Goal: Task Accomplishment & Management: Complete application form

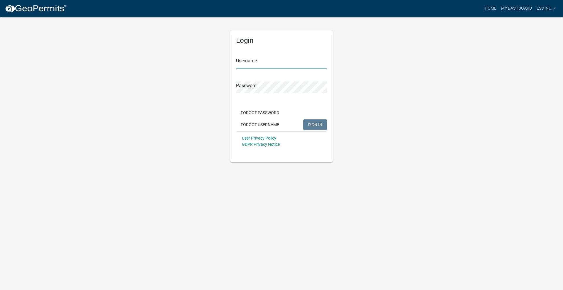
type input "LSS Inc."
click at [320, 125] on span "SIGN IN" at bounding box center [315, 124] width 14 height 5
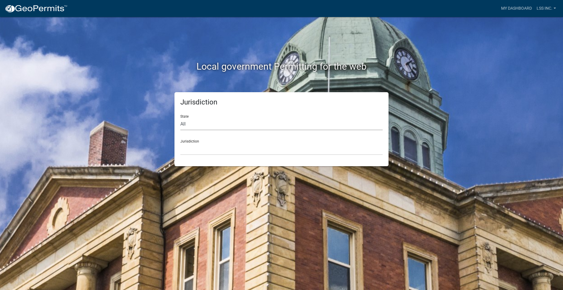
click at [199, 128] on select "All [US_STATE] [US_STATE] [US_STATE] [US_STATE] [US_STATE] [US_STATE] [US_STATE…" at bounding box center [281, 124] width 202 height 12
select select "[US_STATE]"
click at [180, 118] on select "All [US_STATE] [US_STATE] [US_STATE] [US_STATE] [US_STATE] [US_STATE] [US_STATE…" at bounding box center [281, 124] width 202 height 12
click at [202, 148] on select "[GEOGRAPHIC_DATA], [US_STATE] [GEOGRAPHIC_DATA], [US_STATE] [GEOGRAPHIC_DATA], …" at bounding box center [281, 149] width 202 height 12
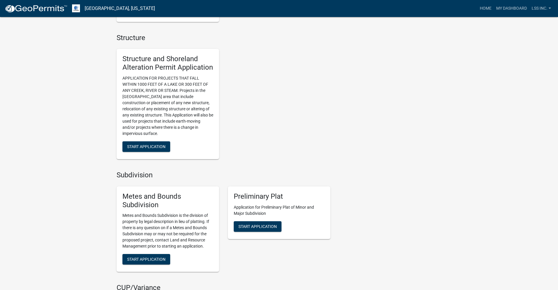
scroll to position [586, 0]
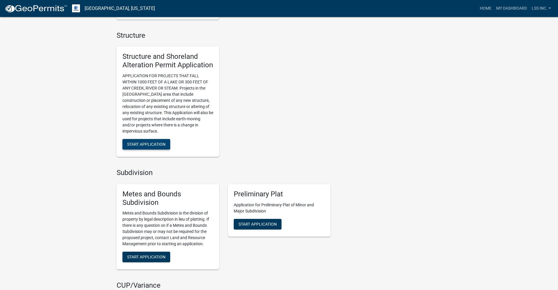
click at [161, 147] on span "Start Application" at bounding box center [146, 144] width 38 height 5
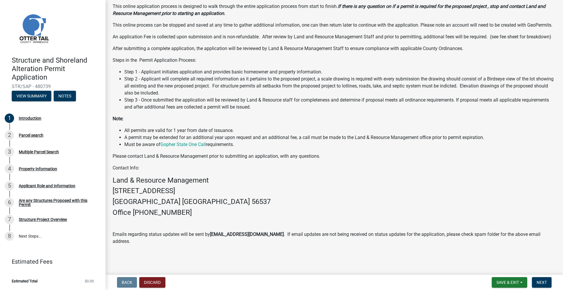
scroll to position [61, 0]
click at [539, 283] on span "Next" at bounding box center [541, 282] width 10 height 5
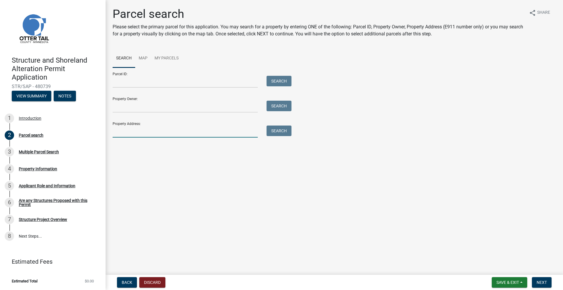
click at [136, 132] on input "Property Address:" at bounding box center [185, 132] width 145 height 12
type input "38588"
click at [285, 132] on button "Search" at bounding box center [278, 131] width 25 height 11
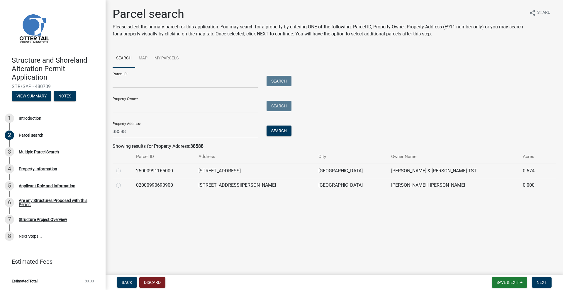
click at [117, 188] on div at bounding box center [122, 185] width 13 height 7
click at [123, 182] on label at bounding box center [123, 182] width 0 height 0
click at [123, 186] on input "radio" at bounding box center [125, 184] width 4 height 4
radio input "true"
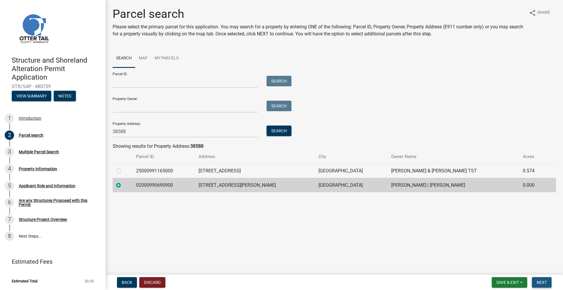
click at [542, 280] on span "Next" at bounding box center [541, 282] width 10 height 5
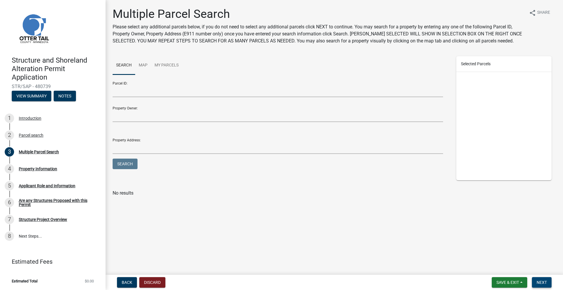
click at [542, 283] on span "Next" at bounding box center [541, 282] width 10 height 5
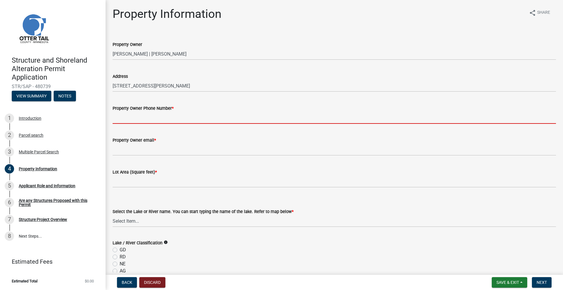
click at [134, 117] on input "Property Owner Phone Number *" at bounding box center [334, 118] width 443 height 12
paste input "[PHONE_NUMBER]"
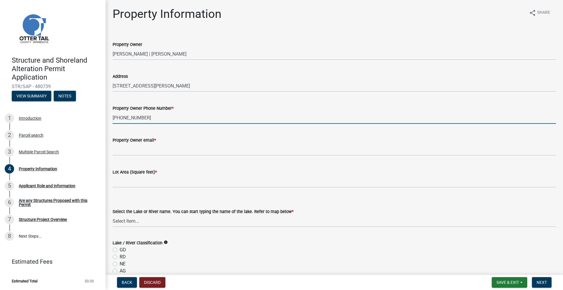
type input "[PHONE_NUMBER]"
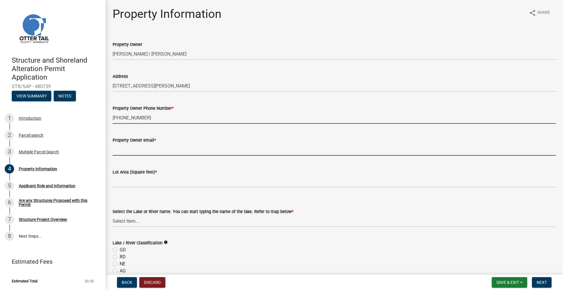
click at [138, 150] on input "Property Owner email *" at bounding box center [334, 150] width 443 height 12
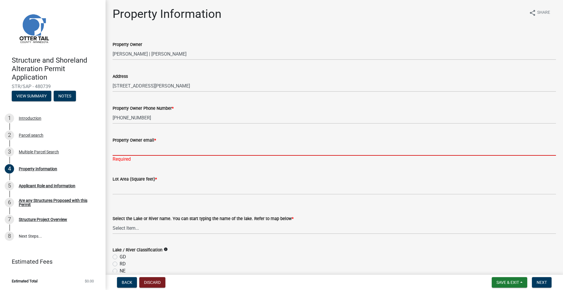
paste input "[EMAIL_ADDRESS][DOMAIN_NAME]"
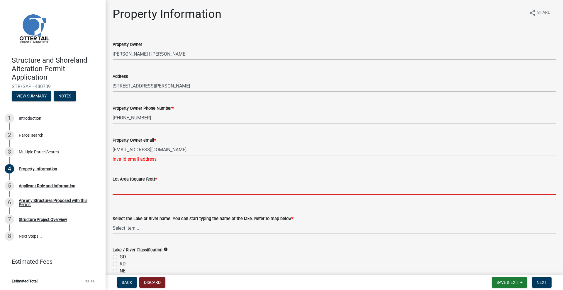
click at [130, 190] on input "text" at bounding box center [334, 189] width 443 height 12
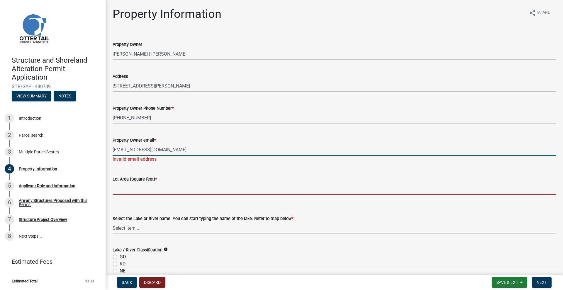
click at [167, 149] on input "[EMAIL_ADDRESS][DOMAIN_NAME]" at bounding box center [334, 150] width 443 height 12
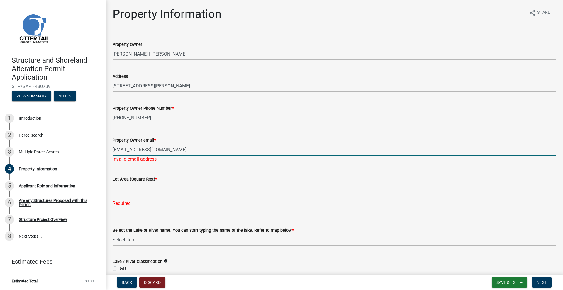
click at [114, 149] on input "[EMAIL_ADDRESS][DOMAIN_NAME]" at bounding box center [334, 150] width 443 height 12
type input "[EMAIL_ADDRESS][DOMAIN_NAME]"
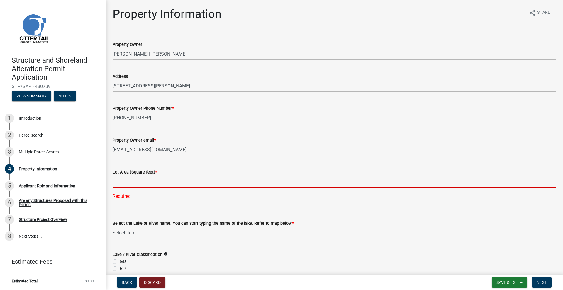
click at [168, 187] on input "text" at bounding box center [334, 182] width 443 height 12
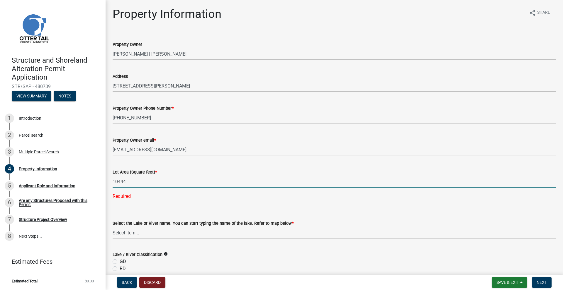
type input "10444"
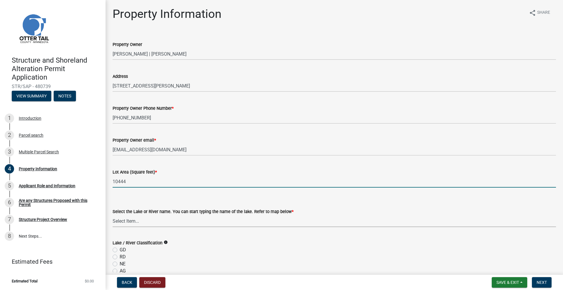
click at [132, 218] on select "Select Item... None [PERSON_NAME] 56-031 [PERSON_NAME] 56-118 [PERSON_NAME] 56-…" at bounding box center [334, 221] width 443 height 12
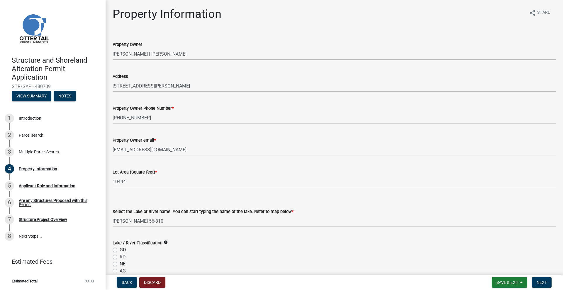
click at [113, 215] on select "Select Item... None [PERSON_NAME] 56-031 [PERSON_NAME] 56-118 [PERSON_NAME] 56-…" at bounding box center [334, 221] width 443 height 12
select select "b6121ad5-03ca-4bf6-9348-ba090a687a3d"
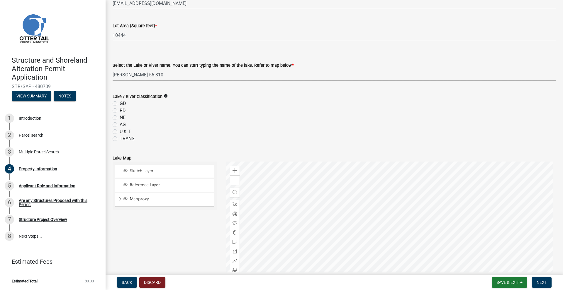
scroll to position [205, 0]
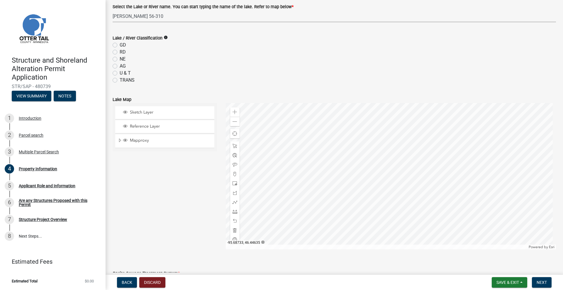
click at [120, 52] on label "RD" at bounding box center [123, 52] width 6 height 7
click at [120, 52] on input "RD" at bounding box center [122, 51] width 4 height 4
radio input "true"
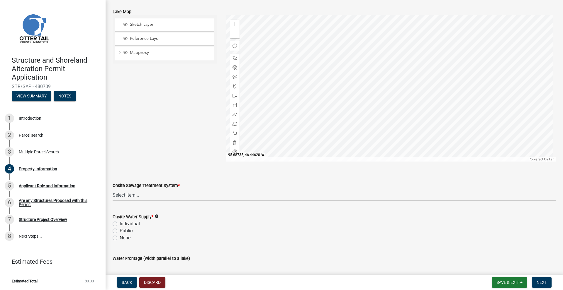
click at [138, 196] on select "Select Item... L&R Certificate of Compliance within 5yrs Compliance Inspection …" at bounding box center [334, 195] width 443 height 12
click at [113, 189] on select "Select Item... L&R Certificate of Compliance within 5yrs Compliance Inspection …" at bounding box center [334, 195] width 443 height 12
select select "bc95ce3f-9706-43bd-97a5-80c1e912429f"
click at [153, 197] on select "Select Item... L&R Certificate of Compliance within 5yrs Compliance Inspection …" at bounding box center [334, 195] width 443 height 12
click at [170, 159] on div "Sketch Layer Reference Layer Mapproxy Municipalities Corporate Limits Low Level…" at bounding box center [164, 88] width 113 height 146
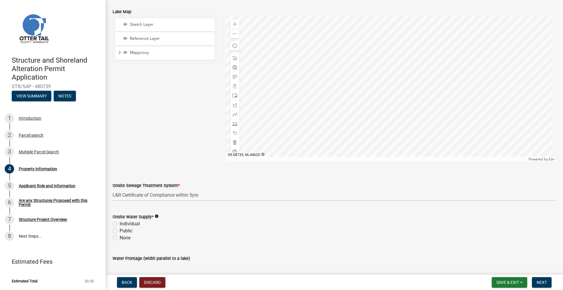
click at [120, 224] on label "Individual" at bounding box center [130, 224] width 20 height 7
click at [120, 224] on input "Individual" at bounding box center [122, 223] width 4 height 4
radio input "true"
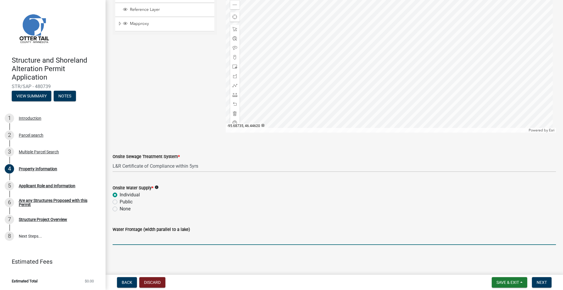
click at [154, 239] on input "Water Frontage (width parallel to a lake)" at bounding box center [334, 239] width 443 height 12
type input "50"
click at [544, 283] on span "Next" at bounding box center [541, 282] width 10 height 5
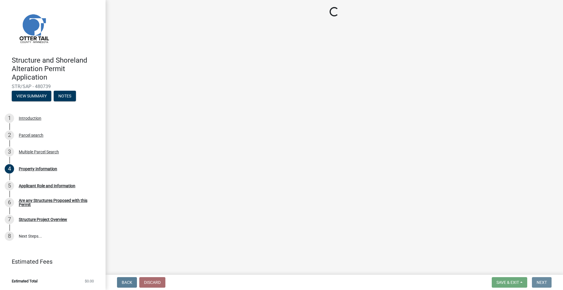
scroll to position [0, 0]
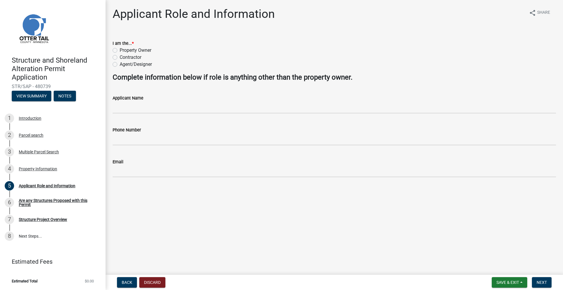
click at [120, 56] on label "Contractor" at bounding box center [131, 57] width 22 height 7
click at [120, 56] on input "Contractor" at bounding box center [122, 56] width 4 height 4
radio input "true"
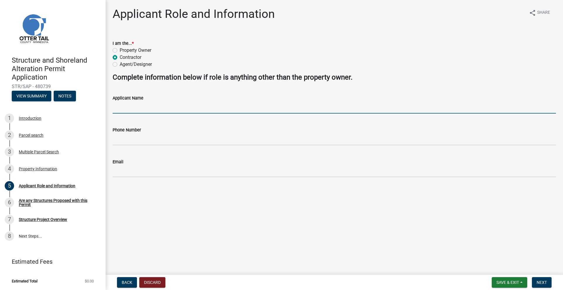
click at [122, 111] on input "Applicant Name" at bounding box center [334, 108] width 443 height 12
type input "[PERSON_NAME]"
type input "2185312055"
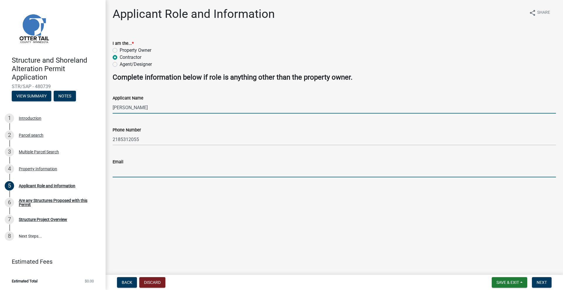
type input "[EMAIL_ADDRESS][DOMAIN_NAME]"
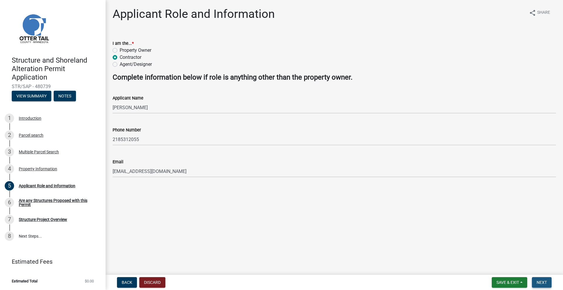
click at [542, 284] on span "Next" at bounding box center [541, 282] width 10 height 5
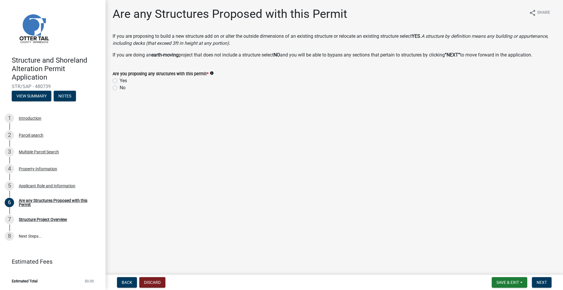
click at [120, 89] on label "No" at bounding box center [123, 87] width 6 height 7
click at [120, 88] on input "No" at bounding box center [122, 86] width 4 height 4
radio input "true"
click at [540, 280] on button "Next" at bounding box center [541, 282] width 20 height 11
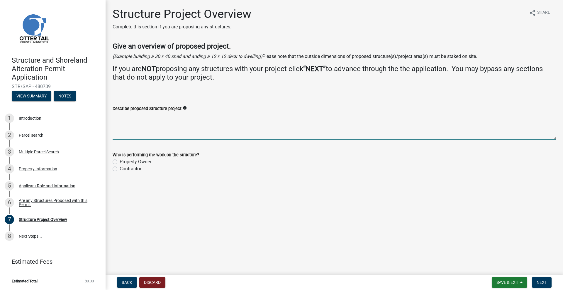
click at [117, 121] on textarea "Describe proposed Structure project" at bounding box center [334, 126] width 443 height 28
paste textarea "Shoreline repair with rip rap built up for [GEOGRAPHIC_DATA] area behind. Strip…"
type textarea "S"
click at [545, 282] on span "Next" at bounding box center [541, 282] width 10 height 5
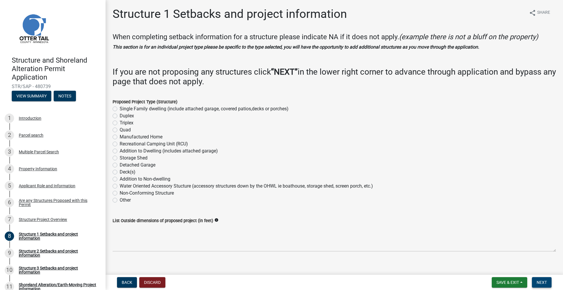
click at [544, 282] on span "Next" at bounding box center [541, 282] width 10 height 5
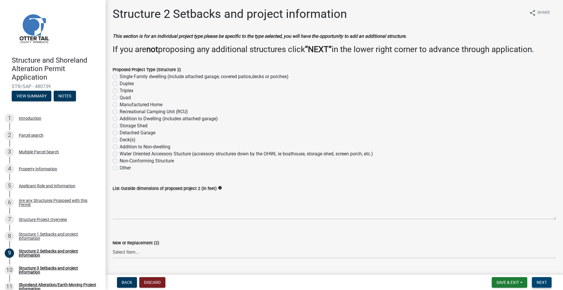
click at [544, 282] on span "Next" at bounding box center [541, 282] width 10 height 5
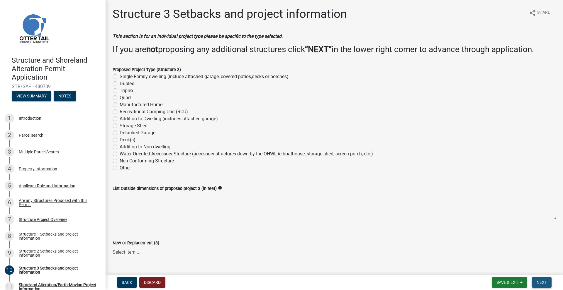
click at [544, 282] on span "Next" at bounding box center [541, 282] width 10 height 5
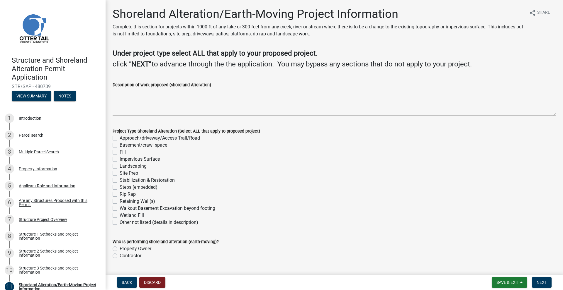
click at [120, 193] on label "Rip Rap" at bounding box center [128, 194] width 16 height 7
click at [120, 193] on input "Rip Rap" at bounding box center [122, 193] width 4 height 4
checkbox input "true"
checkbox input "false"
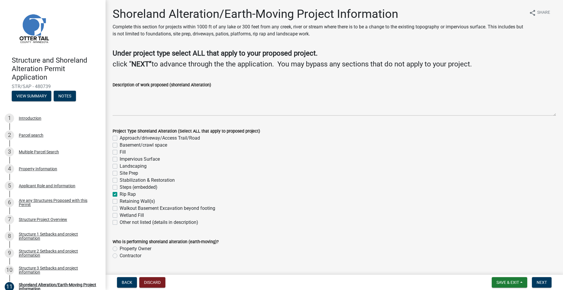
checkbox input "false"
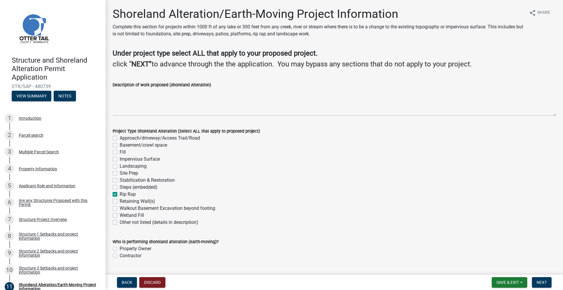
checkbox input "false"
checkbox input "true"
checkbox input "false"
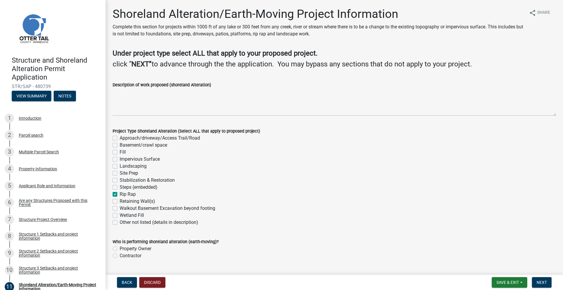
checkbox input "false"
click at [120, 152] on label "Fill" at bounding box center [123, 152] width 6 height 7
click at [120, 152] on input "Fill" at bounding box center [122, 151] width 4 height 4
checkbox input "true"
checkbox input "false"
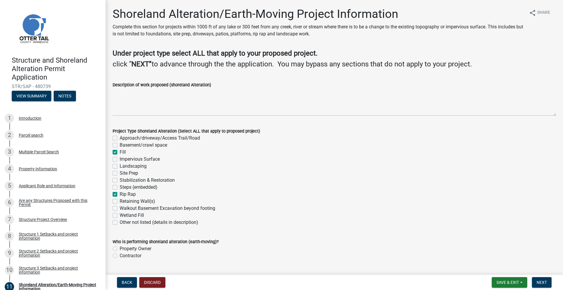
checkbox input "false"
checkbox input "true"
checkbox input "false"
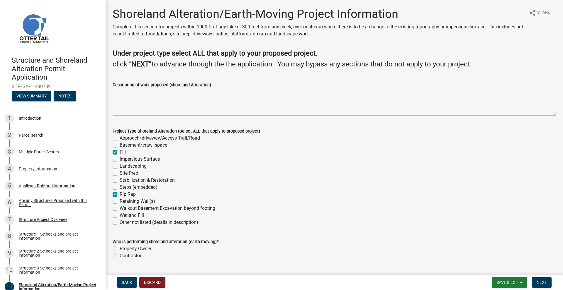
checkbox input "false"
checkbox input "true"
checkbox input "false"
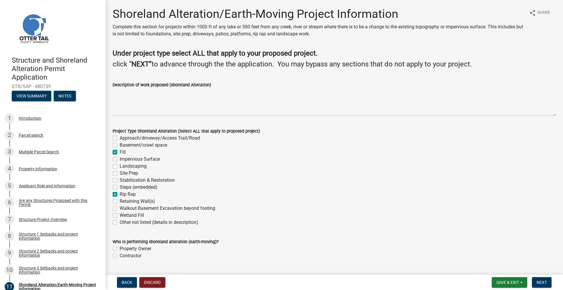
checkbox input "false"
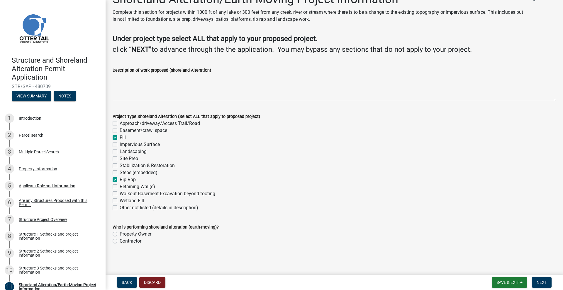
scroll to position [15, 0]
click at [120, 243] on label "Contractor" at bounding box center [131, 241] width 22 height 7
click at [120, 241] on input "Contractor" at bounding box center [122, 240] width 4 height 4
radio input "true"
click at [539, 282] on span "Next" at bounding box center [541, 282] width 10 height 5
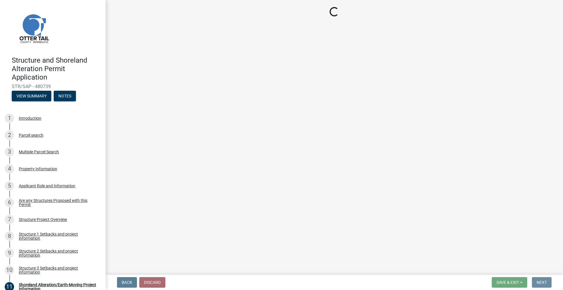
scroll to position [0, 0]
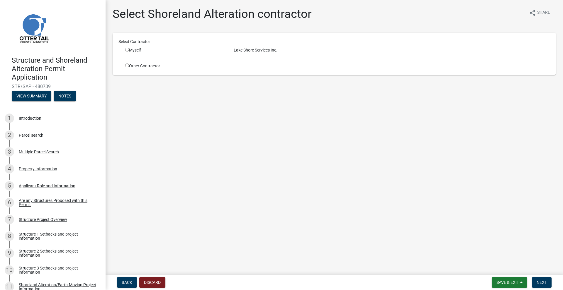
click at [127, 49] on input "radio" at bounding box center [127, 50] width 4 height 4
radio input "true"
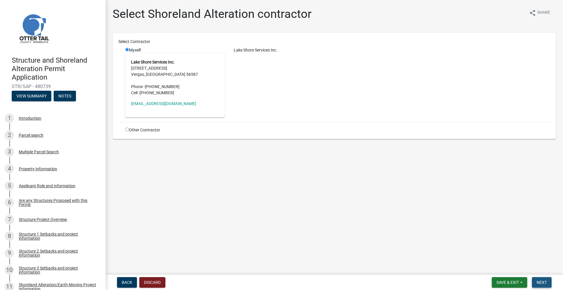
click at [541, 281] on span "Next" at bounding box center [541, 282] width 10 height 5
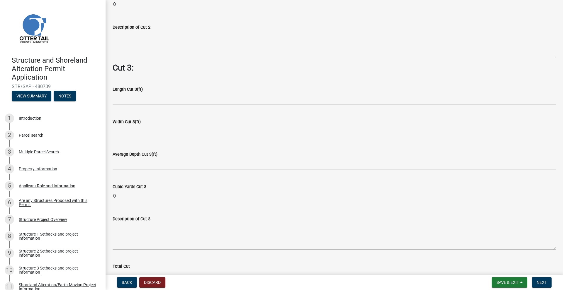
scroll to position [731, 0]
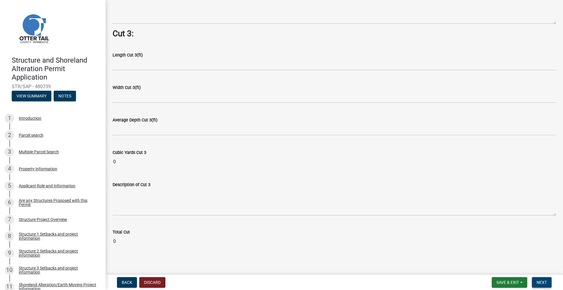
click at [536, 281] on button "Next" at bounding box center [541, 282] width 20 height 11
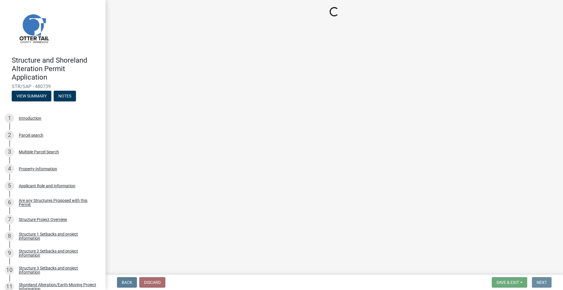
scroll to position [0, 0]
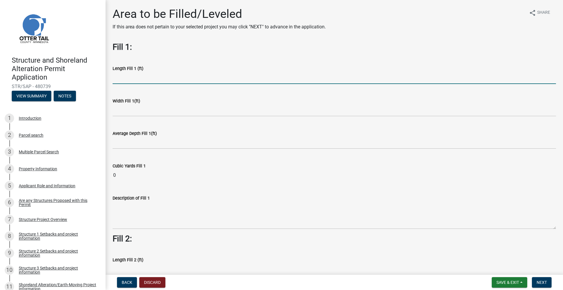
click at [120, 80] on input "text" at bounding box center [334, 78] width 443 height 12
type input "30"
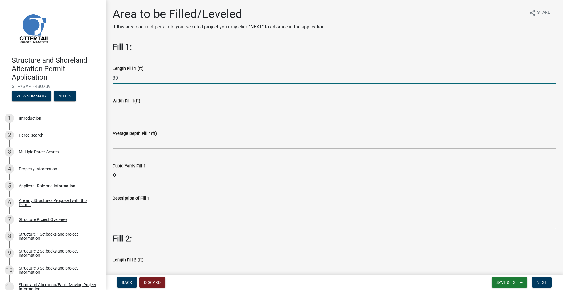
click at [129, 113] on input "text" at bounding box center [334, 111] width 443 height 12
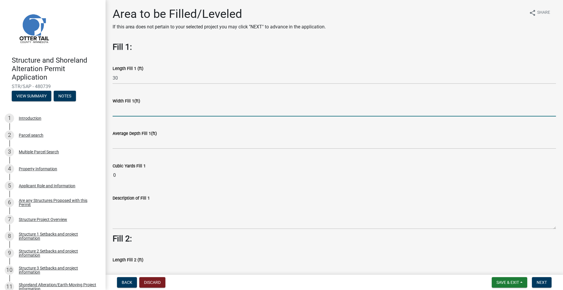
type input "6"
type input "5"
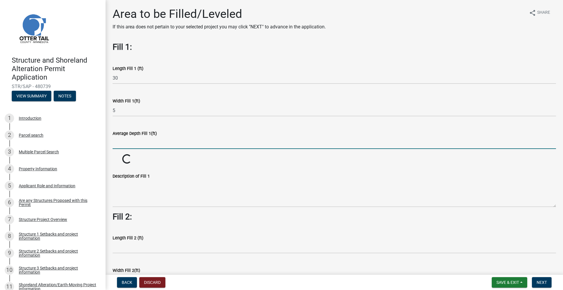
click at [122, 149] on input "text" at bounding box center [334, 143] width 443 height 12
type input "0.5"
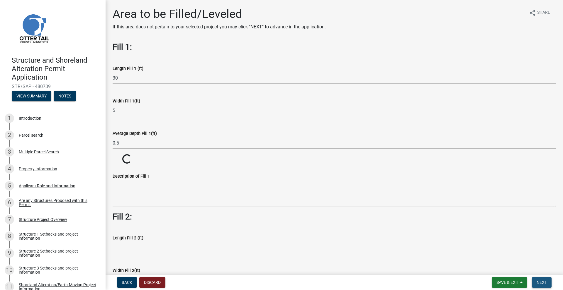
click at [543, 283] on span "Next" at bounding box center [541, 282] width 10 height 5
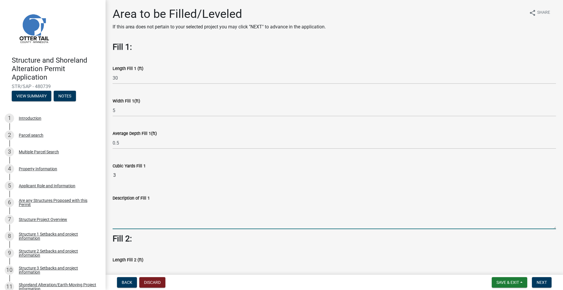
click at [144, 209] on textarea "Description of Fill 1" at bounding box center [334, 216] width 443 height 28
type textarea "Install washed beach sand in small area behind rip rap."
click at [540, 282] on span "Next" at bounding box center [541, 282] width 10 height 5
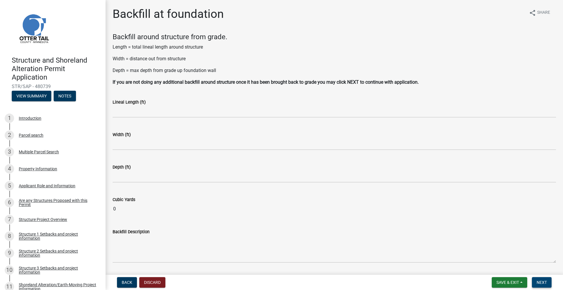
click at [548, 283] on button "Next" at bounding box center [541, 282] width 20 height 11
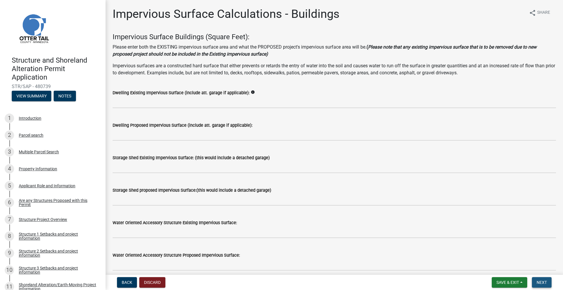
click at [546, 284] on span "Next" at bounding box center [541, 282] width 10 height 5
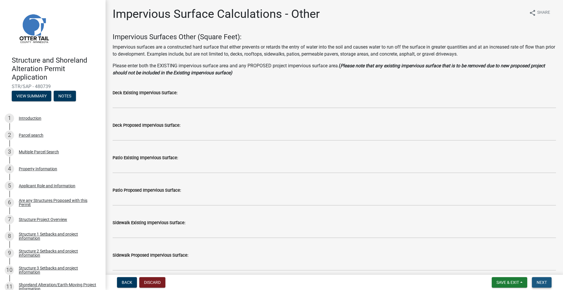
click at [548, 287] on button "Next" at bounding box center [541, 282] width 20 height 11
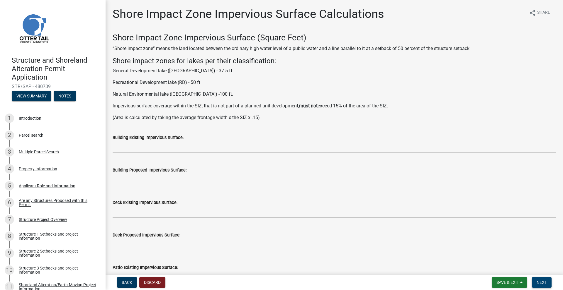
click at [548, 285] on button "Next" at bounding box center [541, 282] width 20 height 11
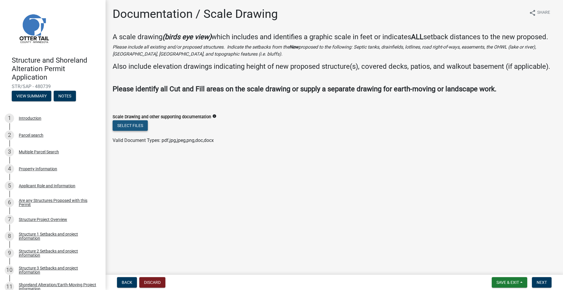
click at [131, 125] on button "Select files" at bounding box center [130, 125] width 35 height 11
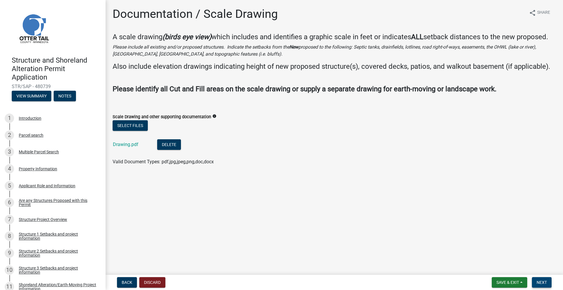
click at [538, 285] on span "Next" at bounding box center [541, 282] width 10 height 5
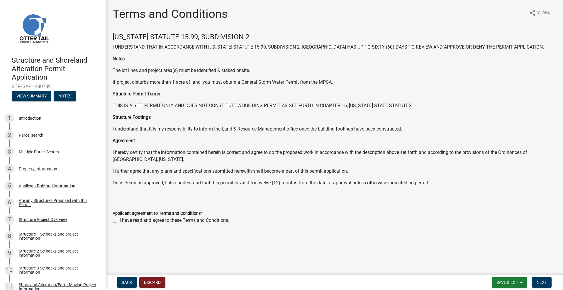
click at [120, 222] on label "I have read and agree to these Terms and Conditions." at bounding box center [175, 220] width 110 height 7
click at [120, 221] on input "I have read and agree to these Terms and Conditions." at bounding box center [122, 219] width 4 height 4
checkbox input "true"
click at [542, 282] on span "Next" at bounding box center [541, 282] width 10 height 5
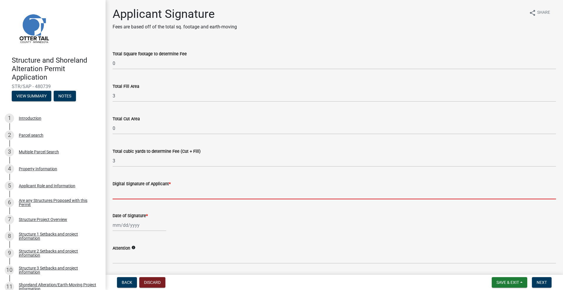
click at [152, 195] on input "Digital Signature of Applicant *" at bounding box center [334, 194] width 443 height 12
type input "[PERSON_NAME]"
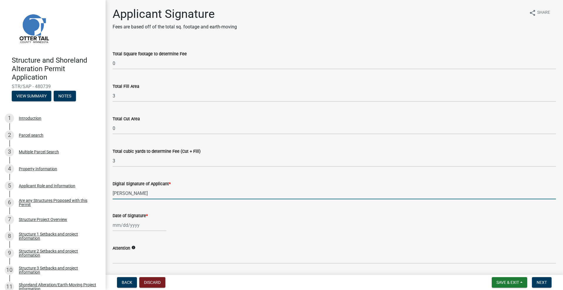
click at [149, 227] on div at bounding box center [140, 225] width 54 height 12
select select "9"
select select "2025"
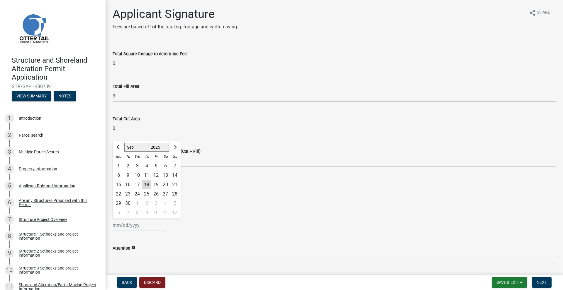
click at [149, 186] on div "18" at bounding box center [146, 184] width 9 height 9
type input "[DATE]"
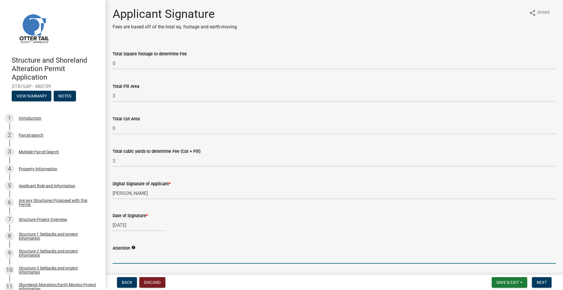
click at [136, 257] on input "Attention" at bounding box center [334, 258] width 443 height 12
type input "[PERSON_NAME]"
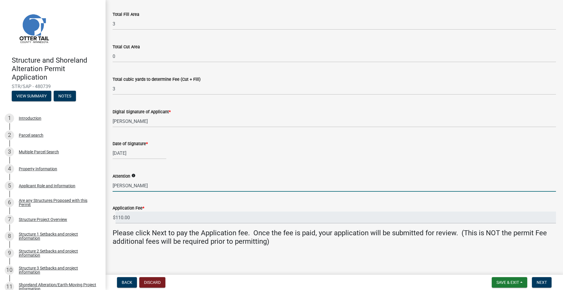
scroll to position [73, 0]
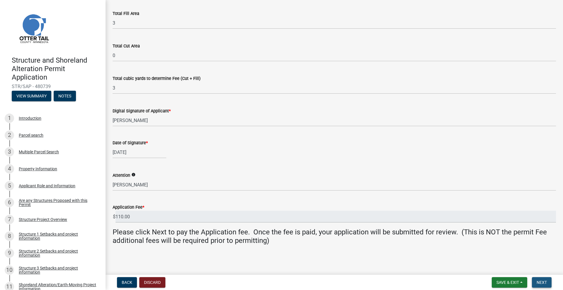
click at [543, 282] on span "Next" at bounding box center [541, 282] width 10 height 5
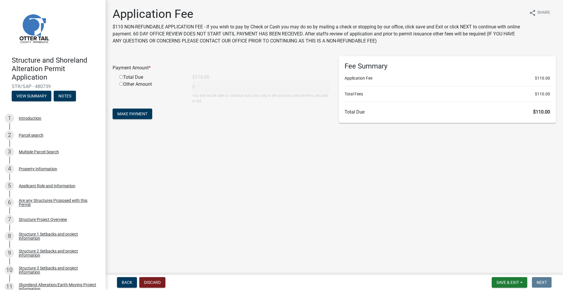
click at [121, 76] on input "radio" at bounding box center [121, 77] width 4 height 4
radio input "true"
type input "110"
click at [127, 113] on span "Make Payment" at bounding box center [132, 114] width 30 height 5
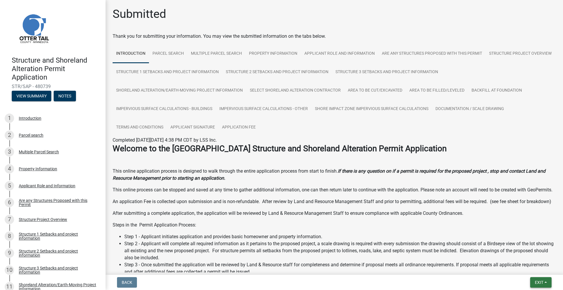
click at [534, 287] on button "Exit" at bounding box center [540, 282] width 21 height 11
click at [516, 266] on button "Save & Exit" at bounding box center [527, 267] width 47 height 14
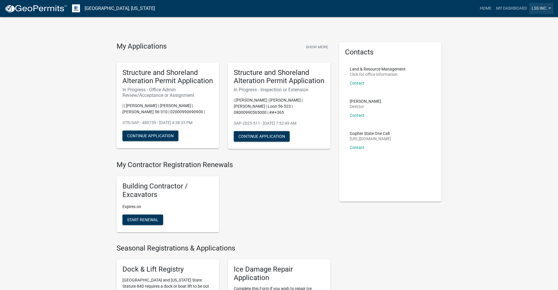
click at [536, 8] on link "LSS Inc." at bounding box center [541, 8] width 24 height 11
click at [521, 59] on link "Logout" at bounding box center [528, 57] width 50 height 14
